Goal: Check status: Check status

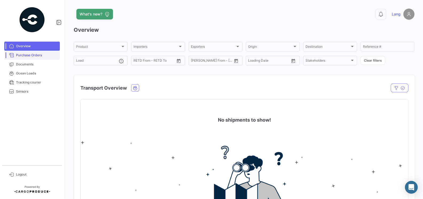
click at [34, 58] on link "Purchase Orders" at bounding box center [32, 55] width 56 height 9
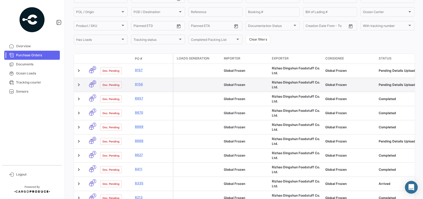
scroll to position [75, 0]
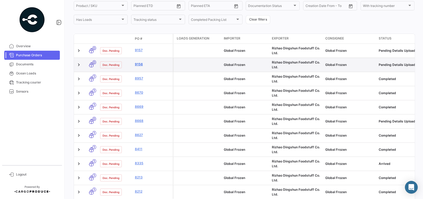
click at [137, 64] on link "9156" at bounding box center [153, 64] width 36 height 5
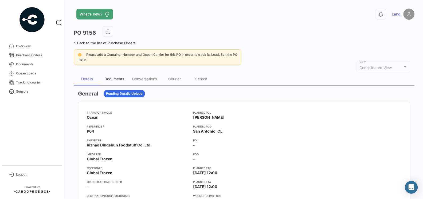
click at [119, 77] on div "Documents" at bounding box center [114, 79] width 20 height 5
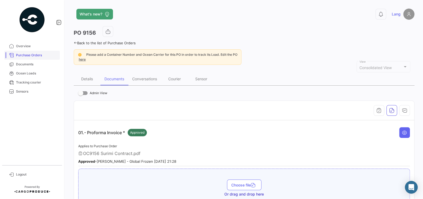
click at [31, 56] on span "Purchase Orders" at bounding box center [37, 55] width 42 height 5
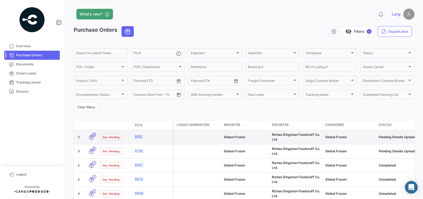
click at [138, 137] on link "9157" at bounding box center [153, 136] width 36 height 5
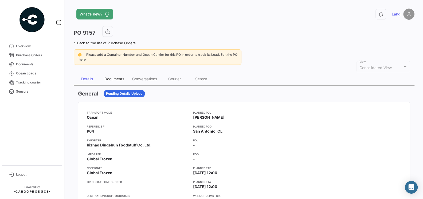
click at [119, 80] on div "Documents" at bounding box center [114, 79] width 20 height 5
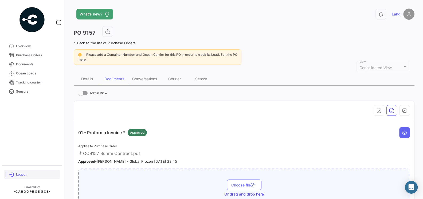
click at [24, 172] on link "Logout" at bounding box center [32, 174] width 56 height 9
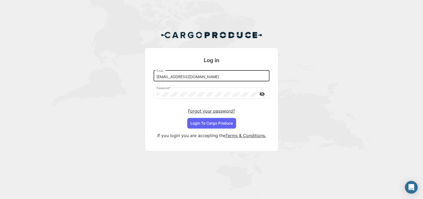
click at [188, 77] on input "[EMAIL_ADDRESS][DOMAIN_NAME]" at bounding box center [212, 77] width 110 height 5
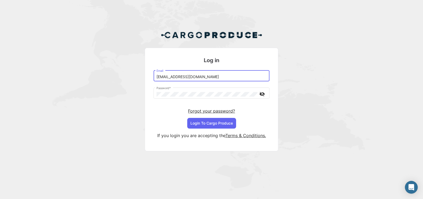
type input "[EMAIL_ADDRESS][DOMAIN_NAME]"
click at [214, 124] on button "Login To Cargo Produce" at bounding box center [211, 123] width 49 height 11
